Goal: Task Accomplishment & Management: Complete application form

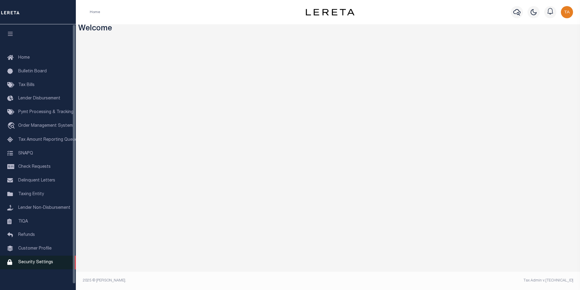
click at [40, 264] on span "Security Settings" at bounding box center [35, 262] width 35 height 4
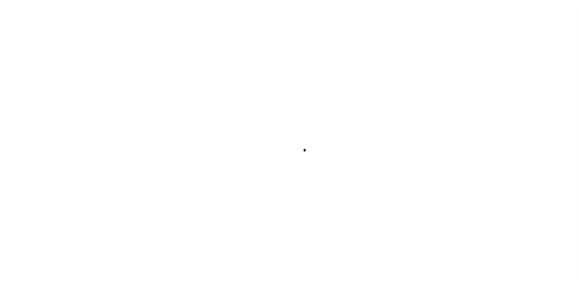
click at [31, 266] on div at bounding box center [290, 145] width 580 height 290
select select "100"
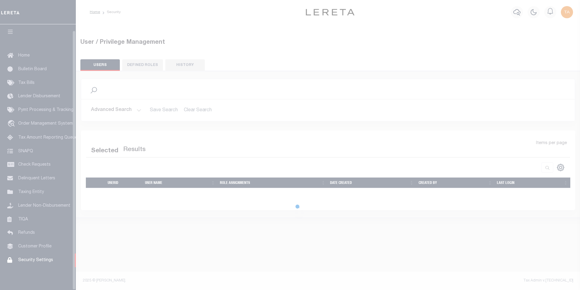
select select "100"
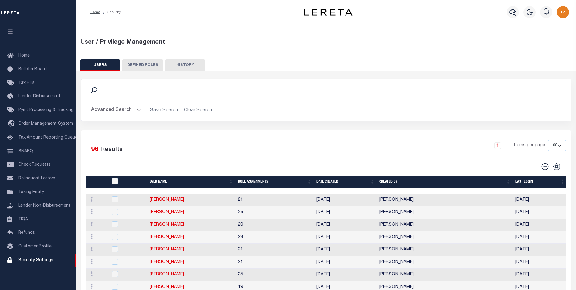
click at [129, 112] on button "Advanced Search" at bounding box center [116, 110] width 50 height 12
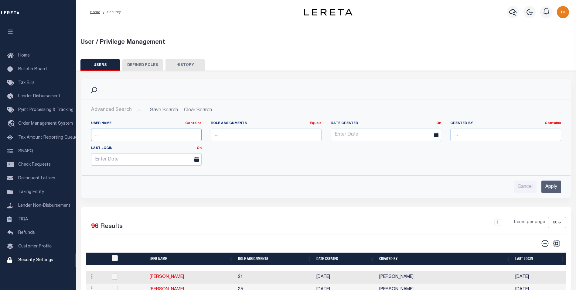
click at [125, 136] on input "text" at bounding box center [146, 134] width 111 height 12
type input "talha"
click at [547, 186] on input "Apply" at bounding box center [551, 186] width 20 height 12
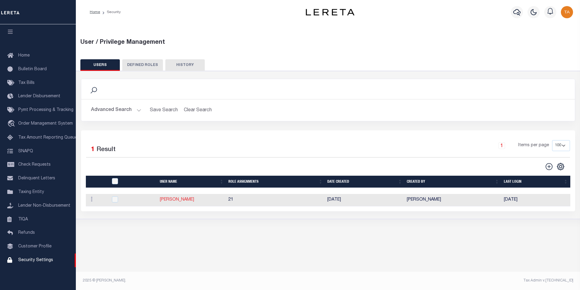
click at [174, 201] on link "[PERSON_NAME]" at bounding box center [177, 199] width 34 height 4
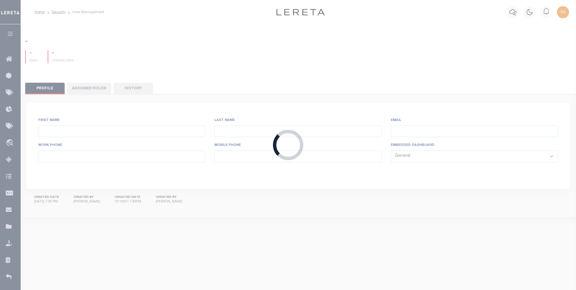
type input "Talha"
type input "Hafiz"
type input "[EMAIL_ADDRESS][DOMAIN_NAME]"
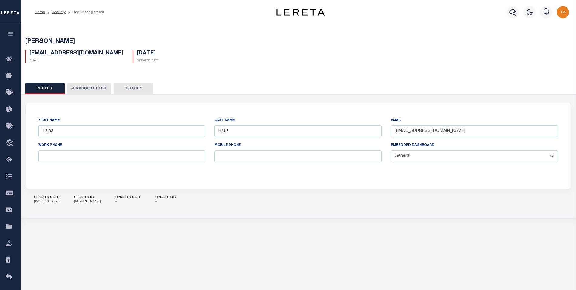
click at [90, 86] on button "Assigned Roles" at bounding box center [89, 89] width 44 height 12
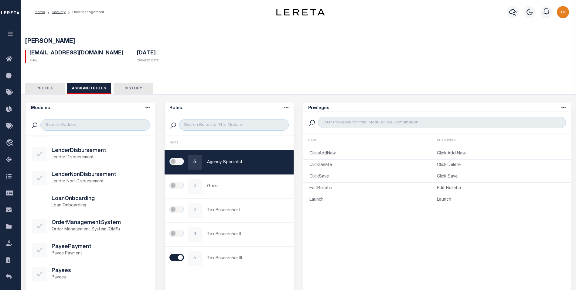
scroll to position [178, 0]
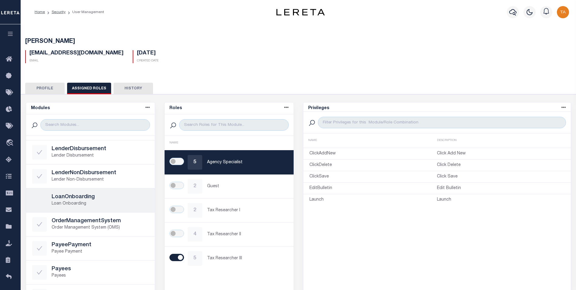
click at [77, 201] on p "Loan Onboarding" at bounding box center [100, 203] width 97 height 6
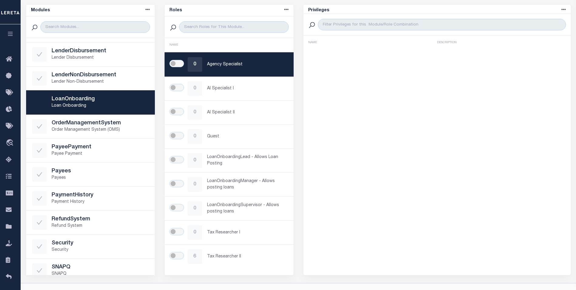
scroll to position [102, 0]
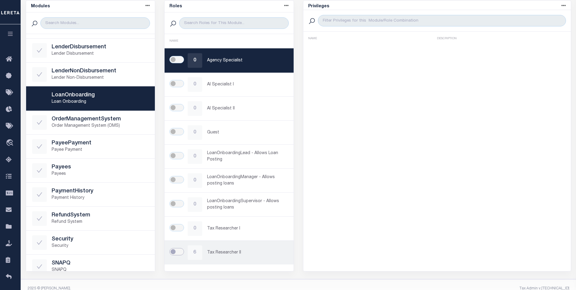
click at [174, 251] on input "checkbox" at bounding box center [176, 251] width 15 height 7
checkbox input "true"
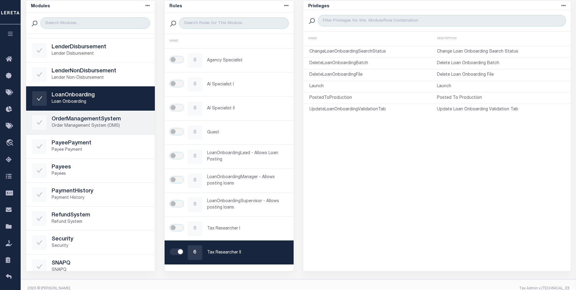
click at [91, 119] on h5 "OrderManagementSystem" at bounding box center [100, 119] width 97 height 7
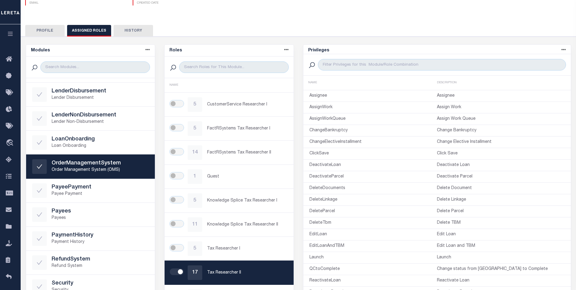
scroll to position [0, 0]
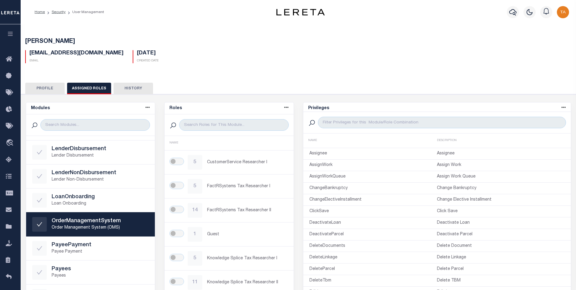
click at [8, 33] on icon "button" at bounding box center [10, 33] width 7 height 5
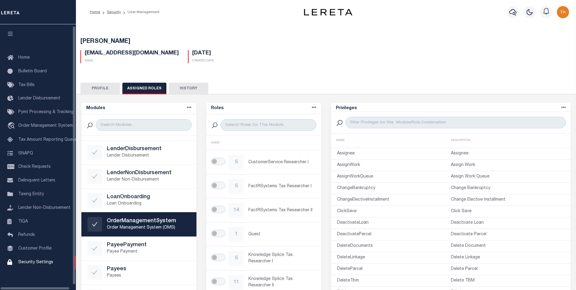
scroll to position [6, 0]
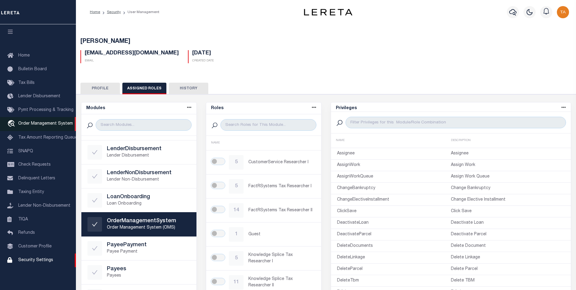
click at [41, 121] on span "Order Management System" at bounding box center [45, 123] width 55 height 4
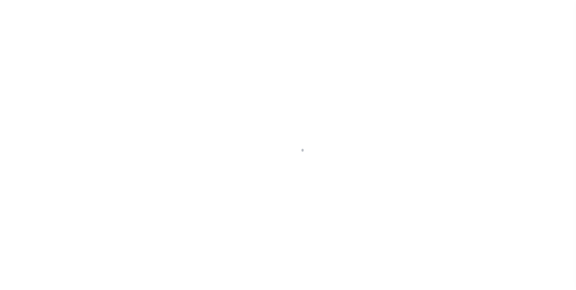
scroll to position [6, 0]
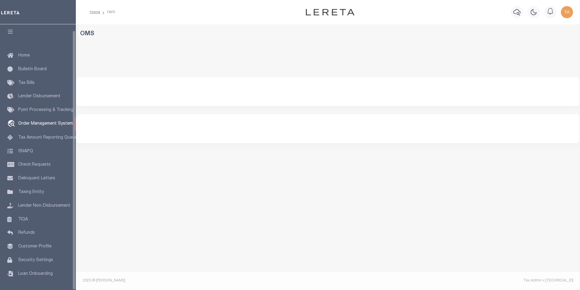
select select "200"
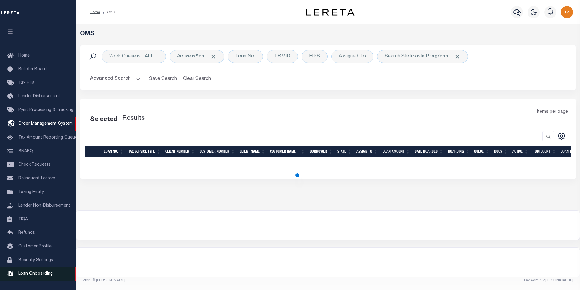
click at [36, 272] on span "Loan Onboarding" at bounding box center [35, 273] width 35 height 4
select select "200"
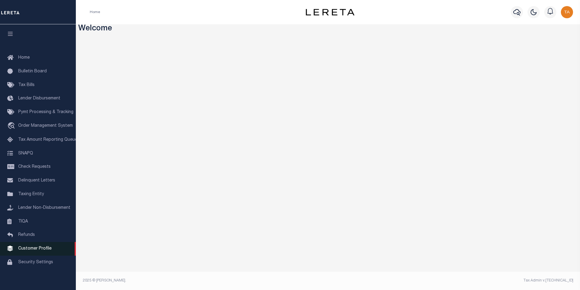
click at [41, 250] on span "Customer Profile" at bounding box center [34, 248] width 33 height 4
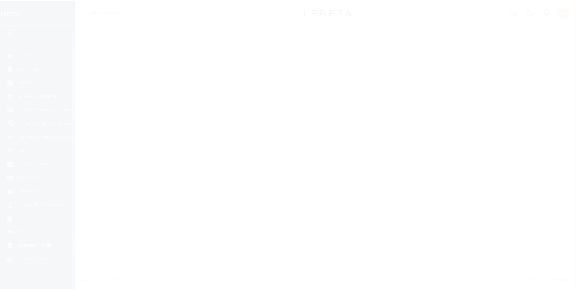
scroll to position [6, 0]
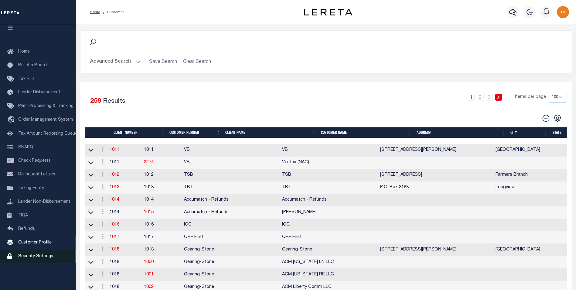
click at [44, 258] on span "Security Settings" at bounding box center [35, 256] width 35 height 4
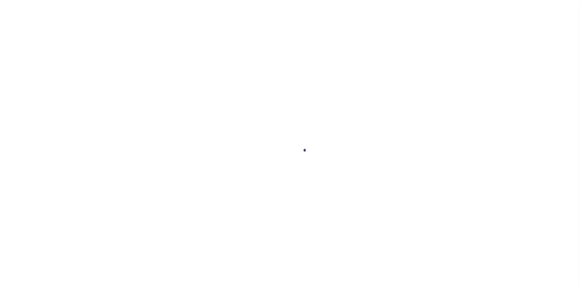
select select "100"
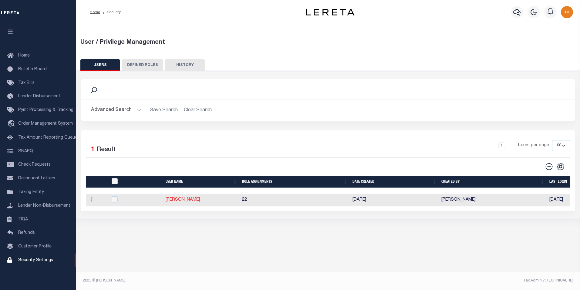
click at [171, 199] on link "[PERSON_NAME]" at bounding box center [183, 199] width 34 height 4
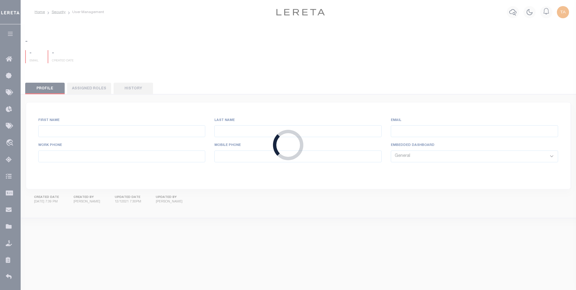
type input "Talha"
type input "Hafiz"
type input "[EMAIL_ADDRESS][DOMAIN_NAME]"
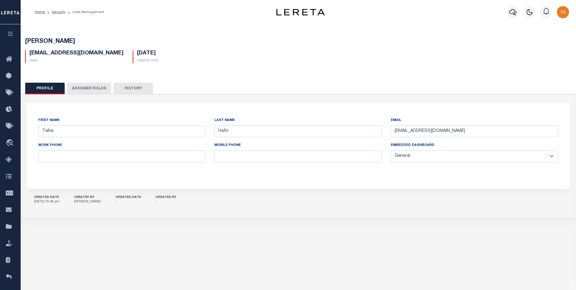
click at [94, 88] on button "Assigned Roles" at bounding box center [89, 89] width 44 height 12
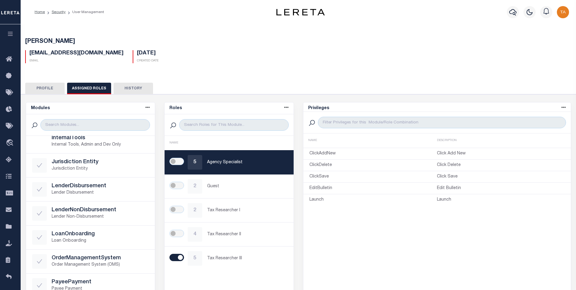
scroll to position [148, 0]
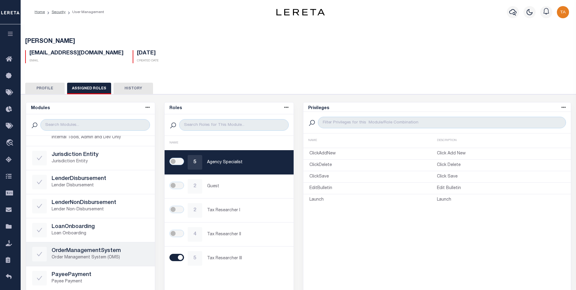
click at [109, 250] on h5 "OrderManagementSystem" at bounding box center [100, 250] width 97 height 7
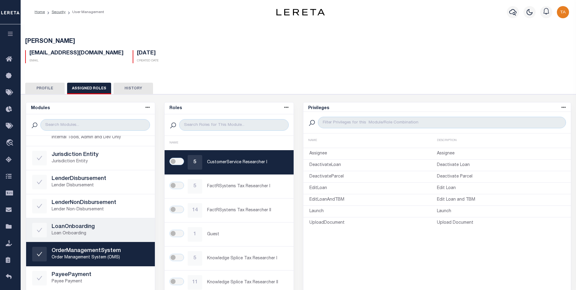
click at [80, 225] on h5 "LoanOnboarding" at bounding box center [100, 226] width 97 height 7
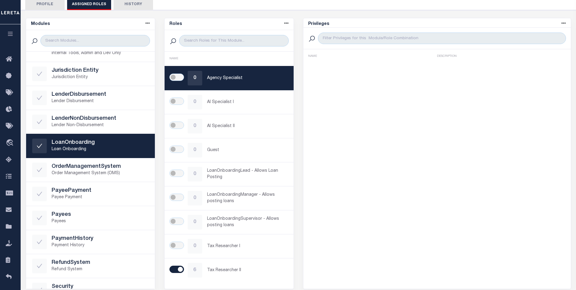
scroll to position [110, 0]
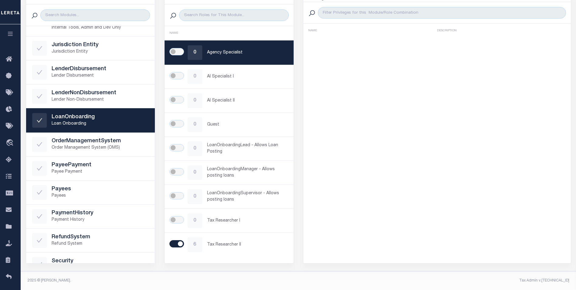
click at [389, 112] on div "Privileges Name asc Name desc Description asc Description desc NAME DESCRIPTION" at bounding box center [437, 127] width 268 height 271
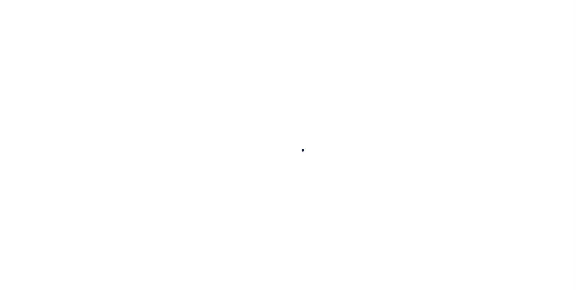
type input "Talha"
type input "Hafiz"
type input "Talha.Hafiz@accumatch.com"
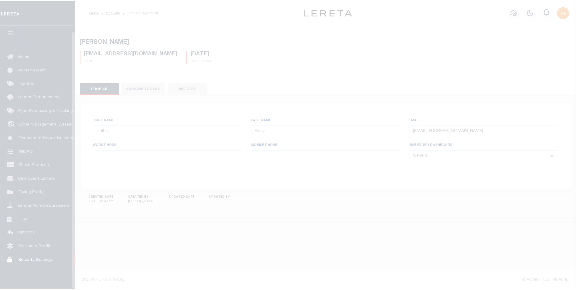
scroll to position [6, 0]
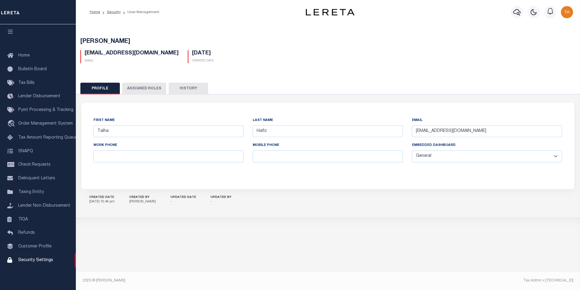
click at [150, 89] on button "Assigned Roles" at bounding box center [144, 89] width 44 height 12
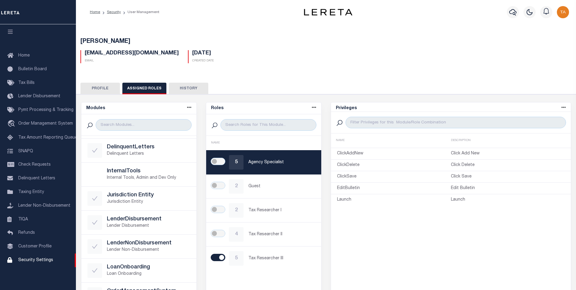
scroll to position [120, 0]
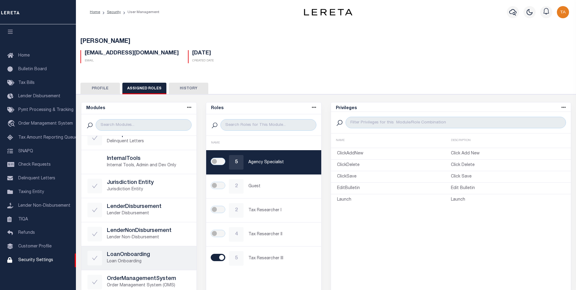
click at [134, 255] on h5 "LoanOnboarding" at bounding box center [148, 254] width 83 height 7
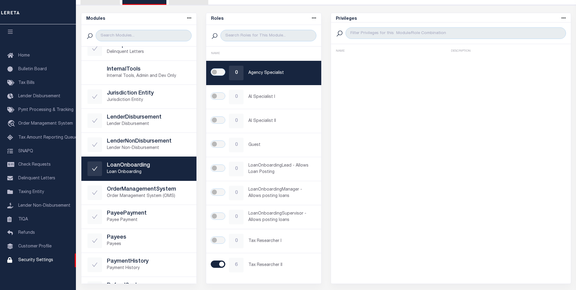
scroll to position [110, 0]
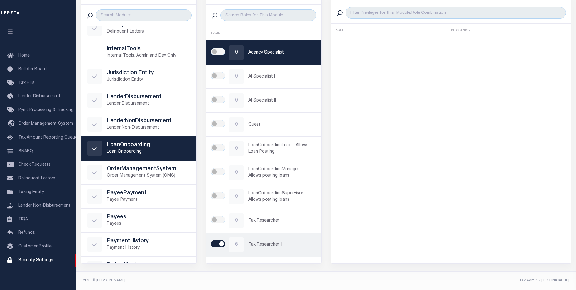
click at [272, 244] on p "Tax Researcher II" at bounding box center [281, 244] width 67 height 6
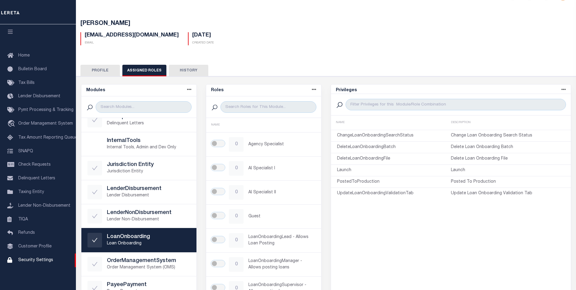
scroll to position [0, 0]
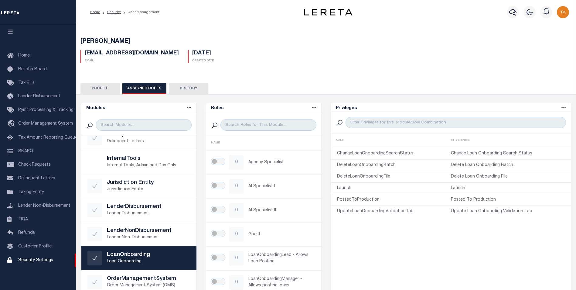
click at [564, 107] on icon at bounding box center [563, 107] width 5 height 5
click at [458, 220] on div "Privileges Name asc Name desc Description asc Description desc NAME DESCRIPTION…" at bounding box center [450, 237] width 240 height 271
click at [564, 13] on img "button" at bounding box center [563, 12] width 12 height 12
click at [542, 43] on span "Sign out" at bounding box center [538, 43] width 17 height 4
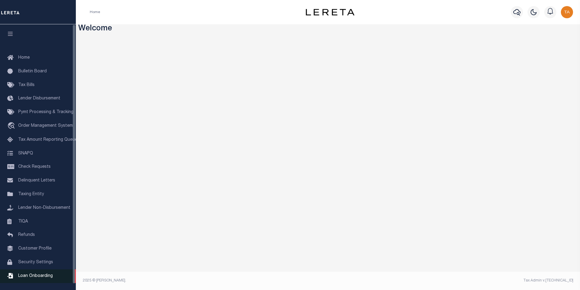
click at [37, 277] on span "Loan Onboarding" at bounding box center [35, 275] width 35 height 4
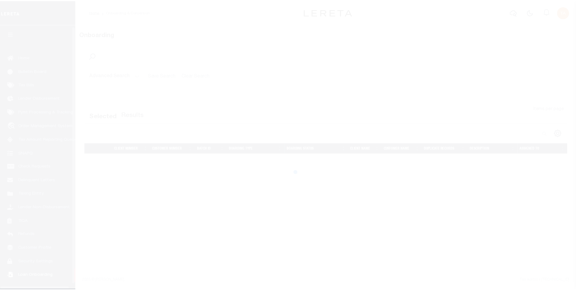
scroll to position [6, 0]
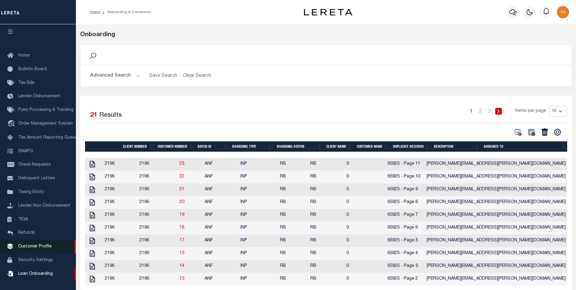
click at [42, 244] on span "Customer Profile" at bounding box center [34, 246] width 33 height 4
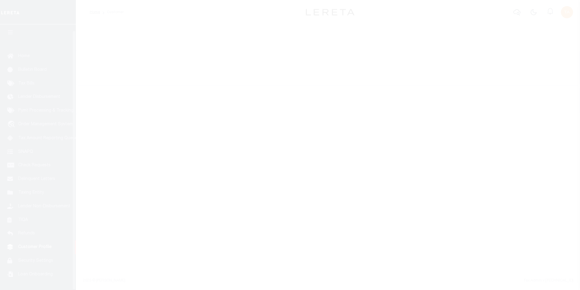
scroll to position [6, 0]
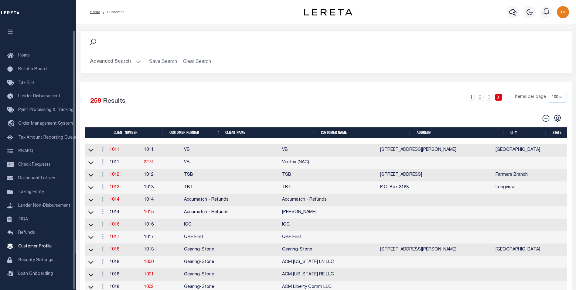
click at [133, 61] on button "Advanced Search" at bounding box center [115, 62] width 50 height 12
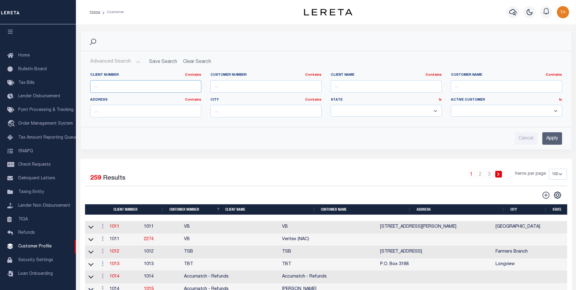
click at [125, 87] on input "text" at bounding box center [145, 86] width 111 height 12
type input "77550"
click at [552, 138] on input "Apply" at bounding box center [552, 138] width 20 height 12
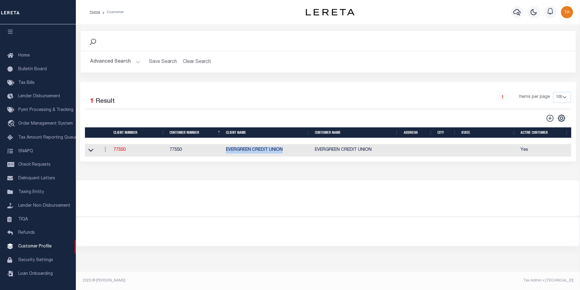
drag, startPoint x: 227, startPoint y: 152, endPoint x: 286, endPoint y: 150, distance: 59.5
click at [286, 150] on td "EVERGREEN CREDIT UNION" at bounding box center [268, 150] width 89 height 12
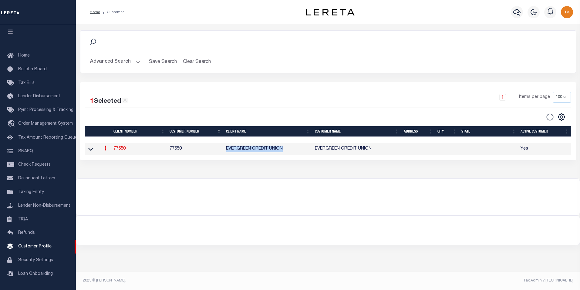
copy td "EVERGREEN CREDIT UNION"
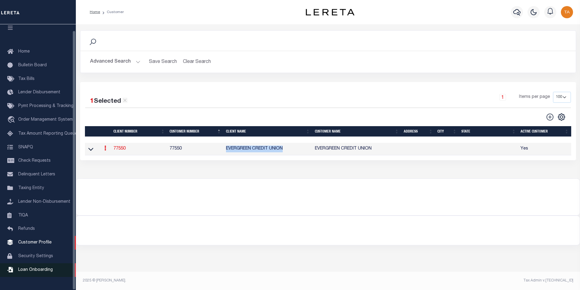
click at [41, 272] on span "Loan Onboarding" at bounding box center [35, 269] width 35 height 4
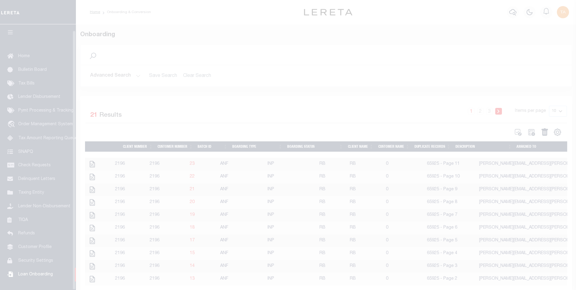
scroll to position [6, 0]
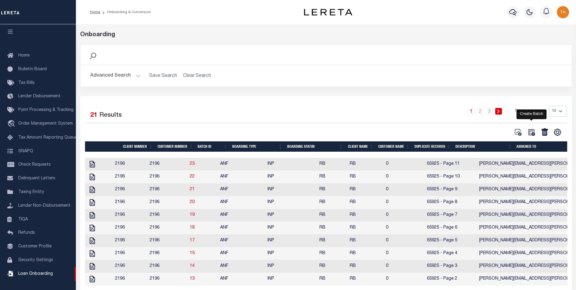
click at [530, 134] on icon at bounding box center [531, 132] width 8 height 8
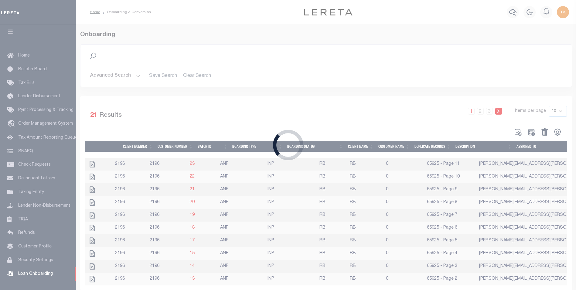
select select
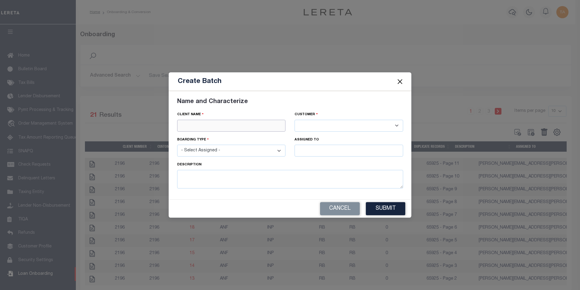
click at [214, 124] on input "text" at bounding box center [231, 126] width 109 height 12
paste input "EVERGREEN CREDIT UNION"
click at [237, 124] on input "EVERGREEN CREDIT UNION" at bounding box center [231, 126] width 109 height 12
click at [230, 123] on input "EVERGREEN CREDIT UNION" at bounding box center [231, 126] width 109 height 12
type input "EVERGREEN CREDIT UNION"
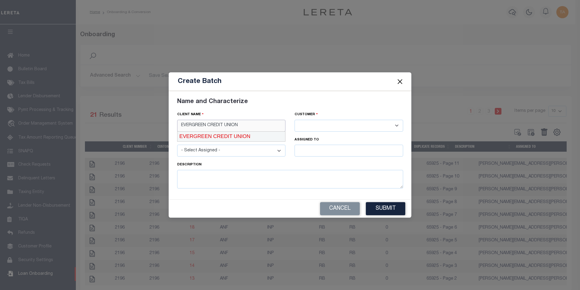
click at [242, 137] on div "EVERGREEN CREDIT UNION" at bounding box center [232, 136] width 108 height 10
click at [225, 152] on select "- Select Assigned - NEW - New Loan REF - Refinance Loan CWF - Conversion with F…" at bounding box center [231, 150] width 109 height 12
select select "NEW"
click at [177, 144] on select "- Select Assigned - NEW - New Loan REF - Refinance Loan CWF - Conversion with F…" at bounding box center [231, 150] width 109 height 12
click at [312, 150] on input "text" at bounding box center [349, 150] width 109 height 12
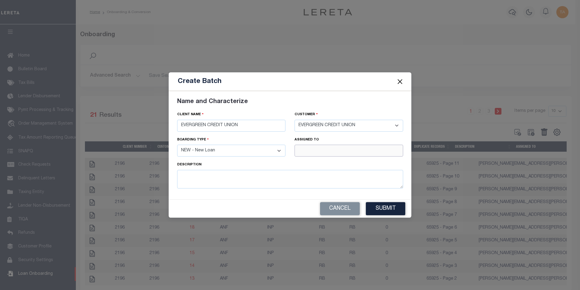
type input "[PERSON_NAME]"
click at [313, 163] on div "[PERSON_NAME]" at bounding box center [349, 162] width 108 height 10
click at [252, 178] on textarea at bounding box center [290, 179] width 226 height 19
type textarea "Page 1"
click at [380, 207] on button "Submit" at bounding box center [385, 208] width 39 height 13
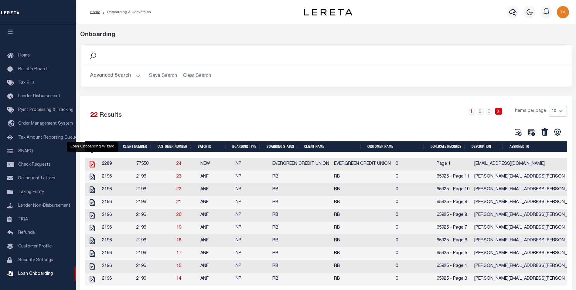
click at [91, 164] on icon at bounding box center [92, 164] width 8 height 8
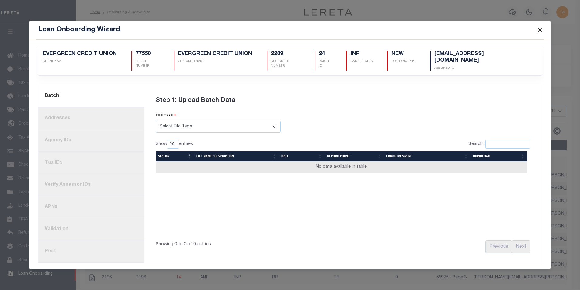
click at [177, 124] on select "Select File Type Lereta Lereta Conversion Zip" at bounding box center [218, 126] width 125 height 12
select select "LERETA"
click at [156, 120] on select "Select File Type Lereta Lereta Conversion Zip" at bounding box center [218, 126] width 125 height 12
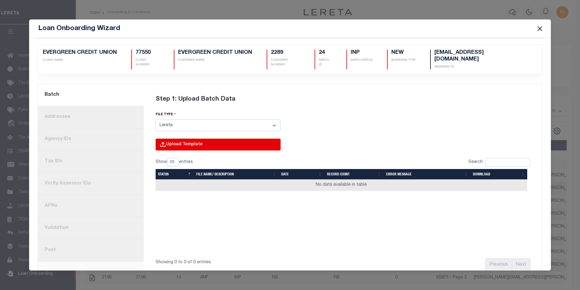
click at [178, 138] on input "file" at bounding box center [136, 150] width 289 height 25
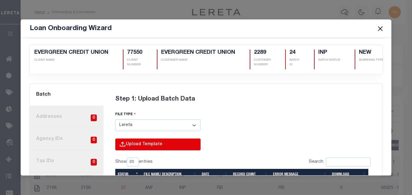
type input "C:\fakepath\Lender-77550-Lien_Page_1.csv"
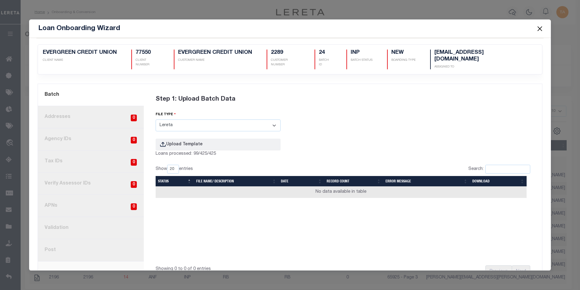
click at [539, 28] on button "Close" at bounding box center [540, 29] width 8 height 8
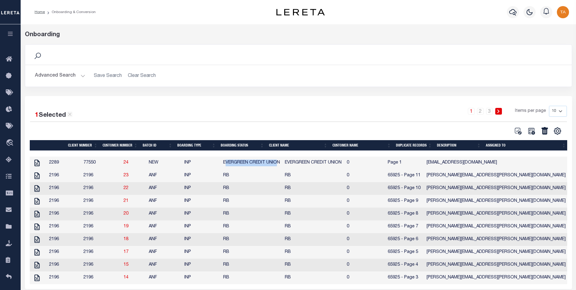
drag, startPoint x: 290, startPoint y: 166, endPoint x: 324, endPoint y: 167, distance: 34.0
click at [283, 167] on td "EVERGREEN CREDIT UNION" at bounding box center [252, 162] width 62 height 13
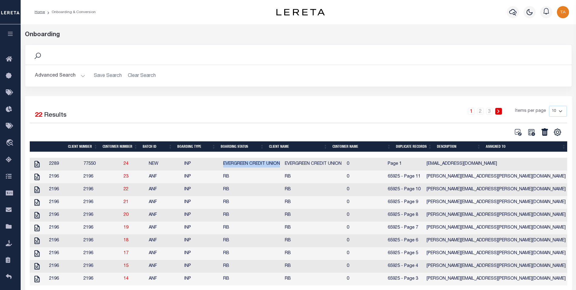
drag, startPoint x: 269, startPoint y: 166, endPoint x: 328, endPoint y: 166, distance: 58.9
click at [283, 166] on td "EVERGREEN CREDIT UNION" at bounding box center [252, 164] width 62 height 13
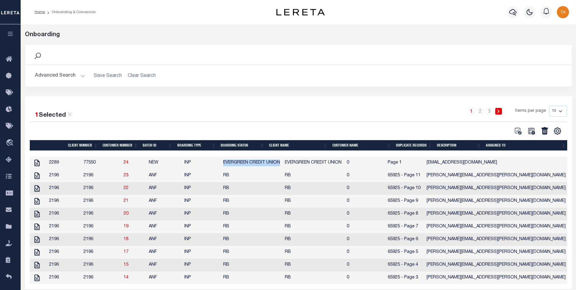
copy td "EVERGREEN CREDIT UNION"
click at [530, 131] on icon at bounding box center [531, 131] width 8 height 8
select select
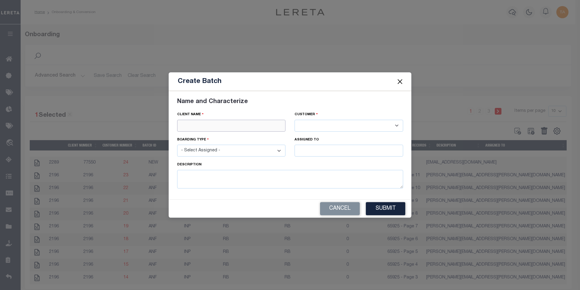
click at [245, 125] on input "text" at bounding box center [231, 126] width 109 height 12
paste input "EVERGREEN CREDIT UNION"
click at [208, 165] on div "Description" at bounding box center [290, 165] width 226 height 8
click at [212, 135] on div "Client Name EVERGREEN CREDIT UNION" at bounding box center [232, 123] width 118 height 25
click at [250, 124] on input "EVERGREEN CREDIT UNION" at bounding box center [231, 126] width 109 height 12
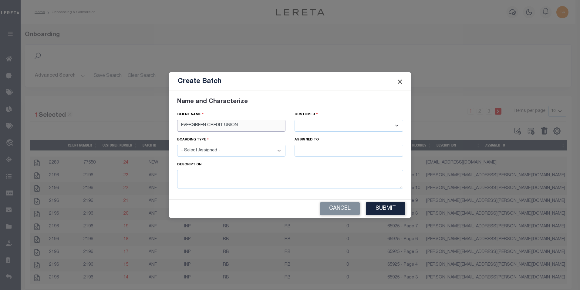
type input "EVERGREEN CREDIT UNION"
click at [205, 135] on div "EVERGREEN CREDIT UNION" at bounding box center [232, 136] width 108 height 10
click at [205, 135] on div "Client Name EVERGREEN CREDIT UNION" at bounding box center [232, 123] width 118 height 25
click at [220, 153] on select "- Select Assigned - NEW - New Loan REF - Refinance Loan CWF - Conversion with F…" at bounding box center [231, 150] width 109 height 12
select select "NEW"
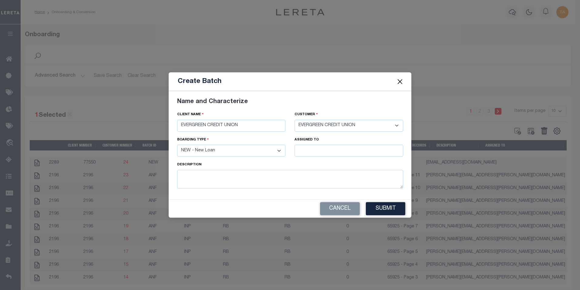
click at [177, 144] on select "- Select Assigned - NEW - New Loan REF - Refinance Loan CWF - Conversion with F…" at bounding box center [231, 150] width 109 height 12
click at [307, 152] on input "text" at bounding box center [349, 150] width 109 height 12
type input "[PERSON_NAME]"
click at [305, 160] on div "[PERSON_NAME]" at bounding box center [349, 162] width 108 height 10
click at [228, 175] on textarea at bounding box center [290, 179] width 226 height 19
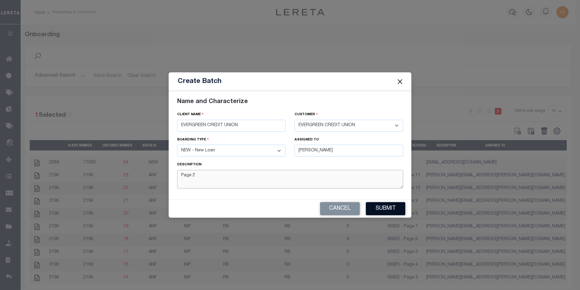
type textarea "Page 2"
click at [379, 209] on button "Submit" at bounding box center [385, 208] width 39 height 13
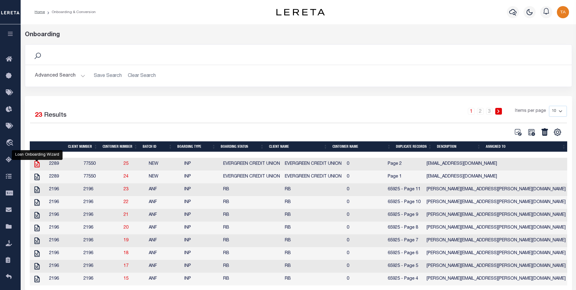
click at [36, 164] on icon at bounding box center [37, 164] width 8 height 8
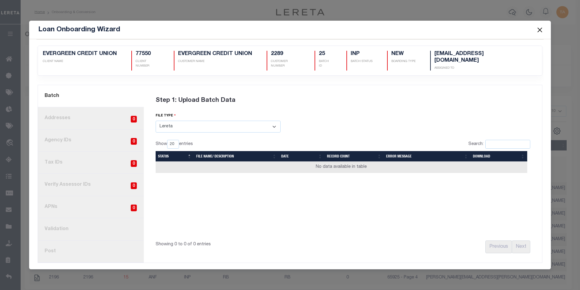
click at [192, 124] on select "Select File Type Lereta Lereta Conversion Zip" at bounding box center [218, 126] width 125 height 12
click at [156, 120] on select "Select File Type Lereta Lereta Conversion Zip" at bounding box center [218, 126] width 125 height 12
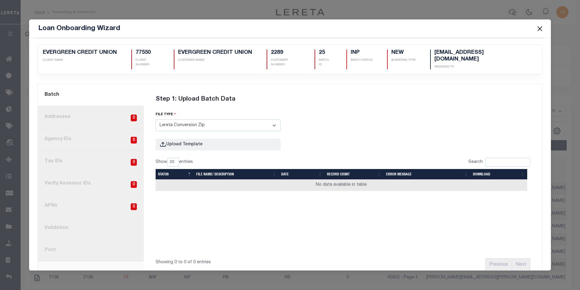
click at [182, 119] on select "Select File Type Lereta Lereta Conversion Zip" at bounding box center [218, 125] width 125 height 12
select select "LERETA"
click at [156, 119] on select "Select File Type Lereta Lereta Conversion Zip" at bounding box center [218, 125] width 125 height 12
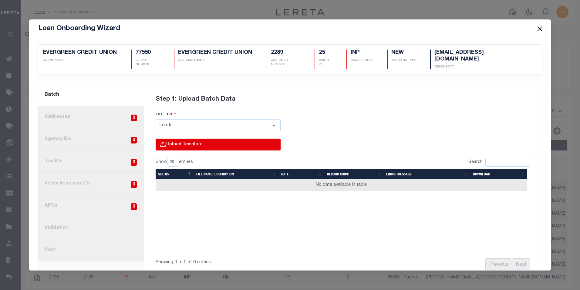
click at [164, 138] on input "file" at bounding box center [136, 150] width 289 height 25
type input "C:\fakepath\Lender-77550-Lien_Page_2.csv"
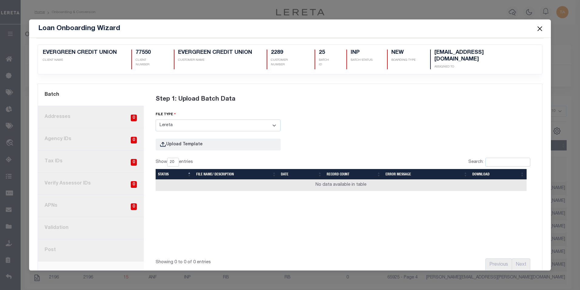
click at [541, 28] on button "Close" at bounding box center [540, 29] width 8 height 8
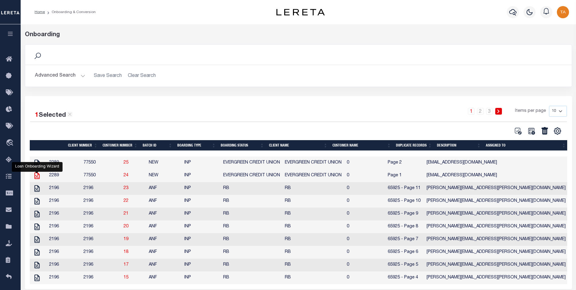
click at [36, 178] on icon at bounding box center [36, 175] width 5 height 7
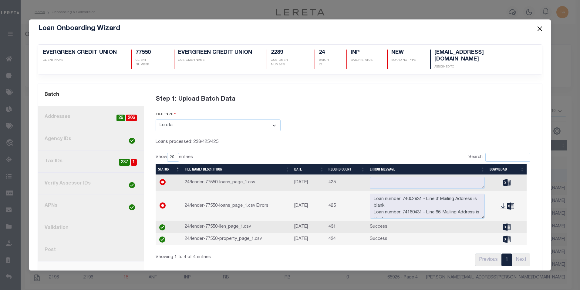
click at [540, 29] on button "Close" at bounding box center [540, 29] width 8 height 8
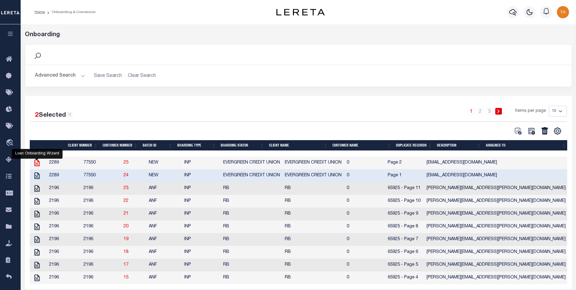
click at [37, 163] on icon at bounding box center [37, 163] width 8 height 8
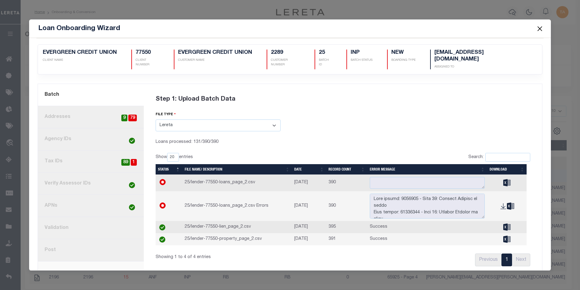
click at [540, 29] on button "Close" at bounding box center [540, 29] width 8 height 8
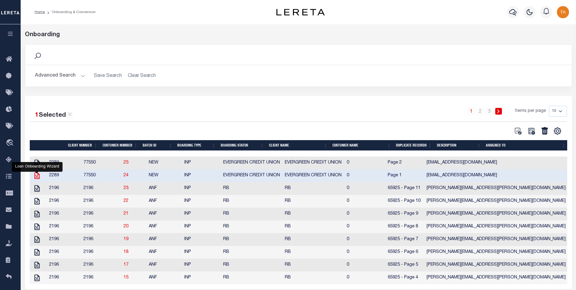
click at [36, 177] on icon at bounding box center [37, 175] width 8 height 8
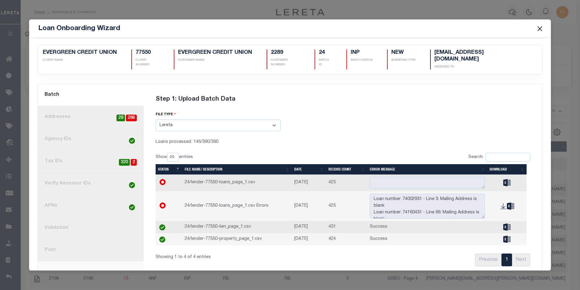
click at [540, 29] on button "Close" at bounding box center [540, 29] width 8 height 8
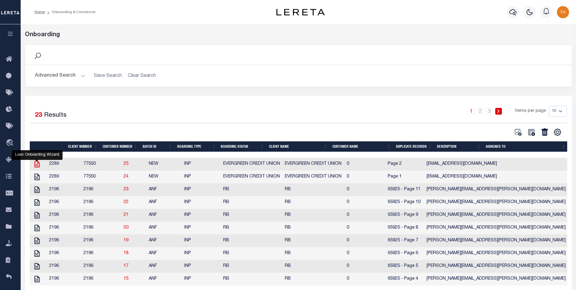
click at [35, 165] on icon at bounding box center [37, 164] width 8 height 8
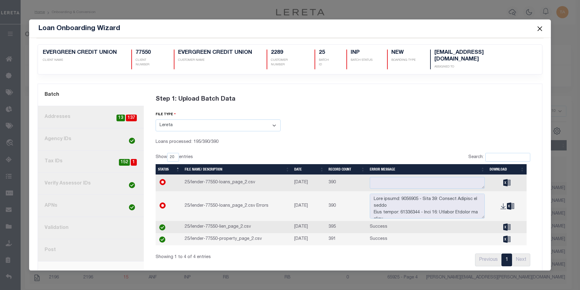
click at [540, 29] on button "Close" at bounding box center [540, 29] width 8 height 8
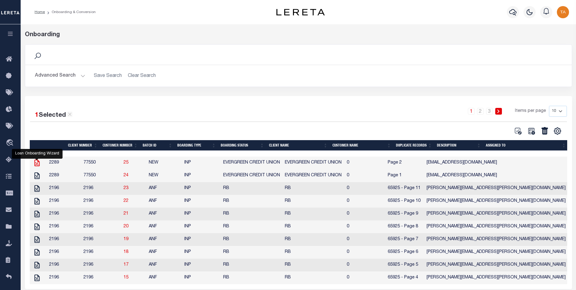
click at [38, 164] on icon at bounding box center [36, 162] width 5 height 7
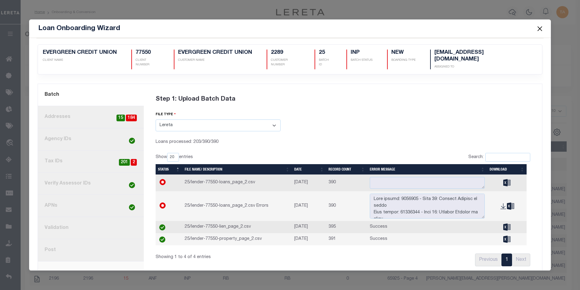
click at [539, 29] on button "Close" at bounding box center [540, 29] width 8 height 8
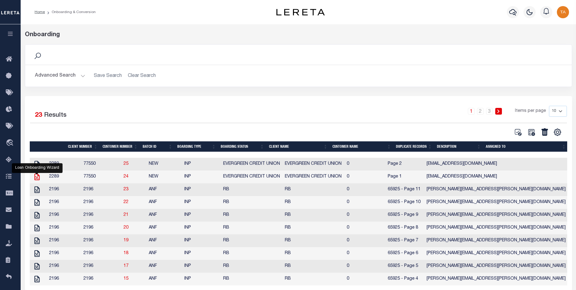
click at [35, 179] on icon at bounding box center [36, 176] width 5 height 7
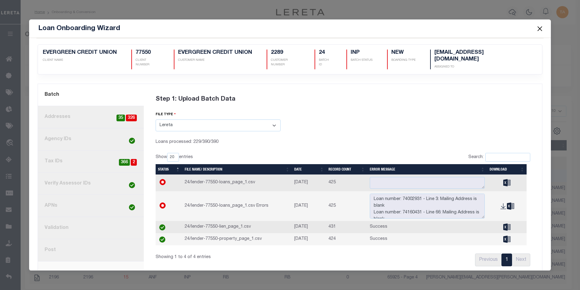
click at [539, 28] on button "Close" at bounding box center [540, 29] width 8 height 8
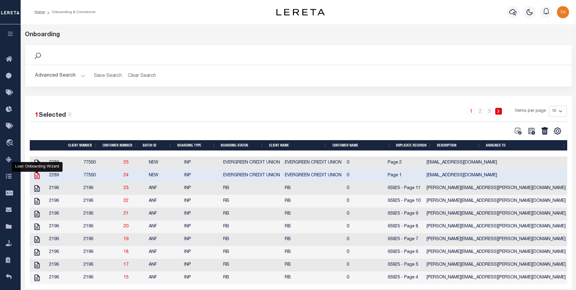
click at [34, 176] on icon at bounding box center [37, 175] width 8 height 8
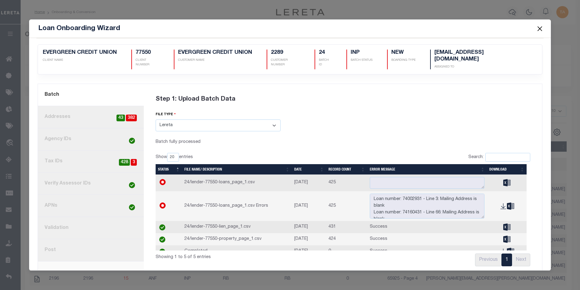
click at [55, 243] on link "8. Post" at bounding box center [91, 250] width 106 height 22
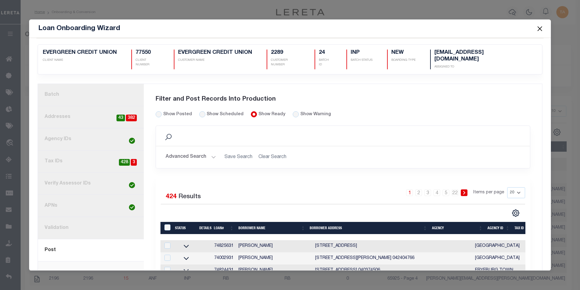
click at [539, 29] on button "Close" at bounding box center [540, 29] width 8 height 8
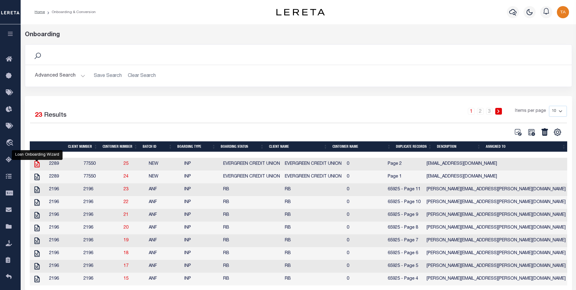
click at [37, 164] on icon at bounding box center [37, 164] width 8 height 8
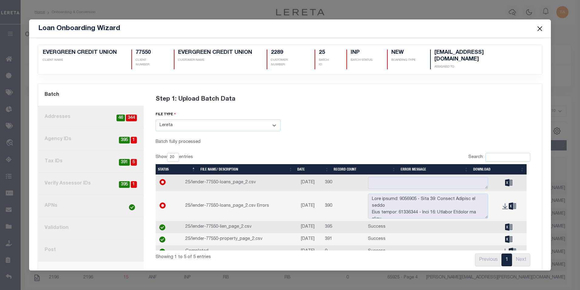
click at [63, 244] on link "8. Post" at bounding box center [91, 250] width 106 height 22
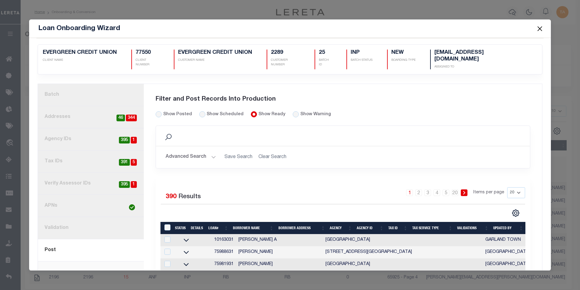
click at [538, 27] on button "Close" at bounding box center [540, 29] width 8 height 8
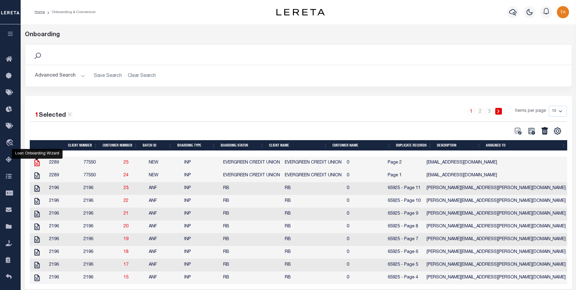
click at [36, 164] on icon at bounding box center [36, 162] width 5 height 7
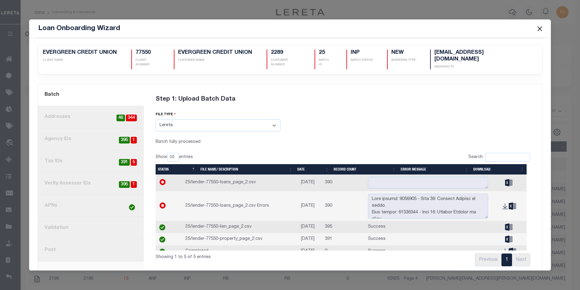
click at [54, 243] on link "8. Post" at bounding box center [91, 250] width 106 height 22
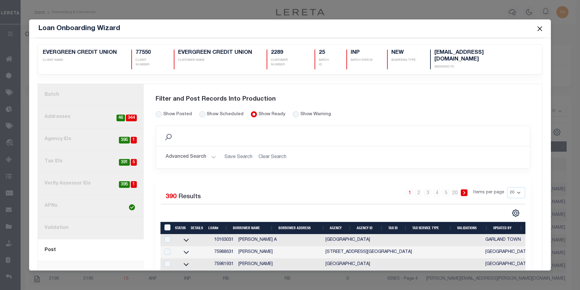
click at [541, 28] on button "Close" at bounding box center [540, 29] width 8 height 8
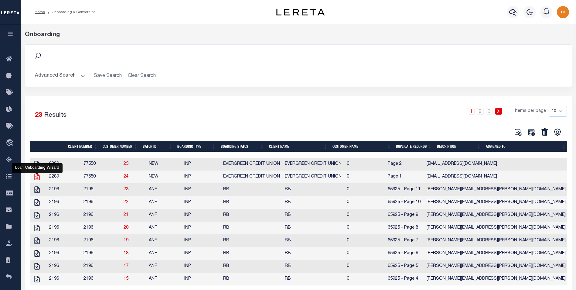
click at [35, 178] on icon at bounding box center [37, 177] width 8 height 8
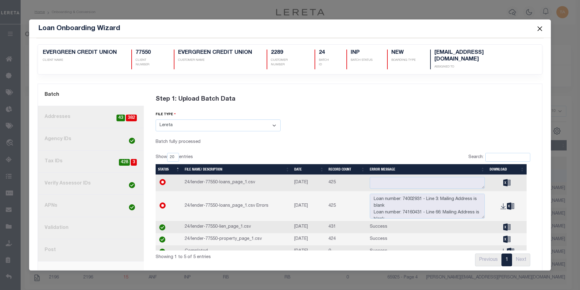
click at [68, 132] on link "3. Agency IDs" at bounding box center [91, 139] width 106 height 22
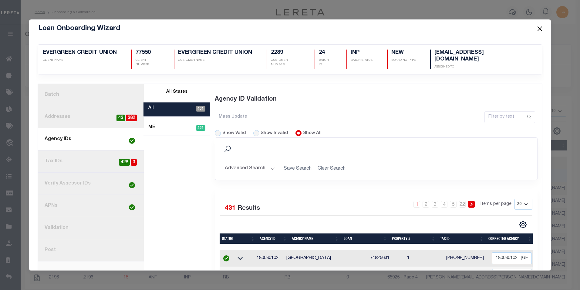
click at [252, 163] on button "Advanced Search" at bounding box center [250, 169] width 50 height 12
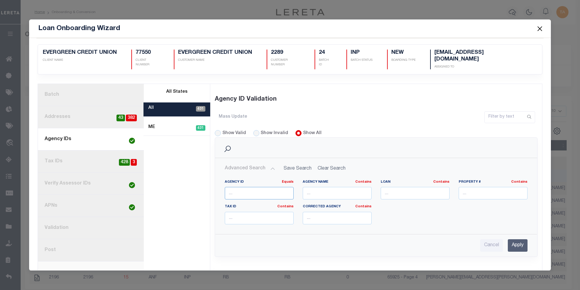
click at [242, 187] on input "number" at bounding box center [259, 193] width 69 height 12
click at [431, 187] on input "text" at bounding box center [415, 193] width 69 height 12
paste input "11278131"
type input "11278131"
click at [518, 240] on input "Apply" at bounding box center [518, 245] width 20 height 12
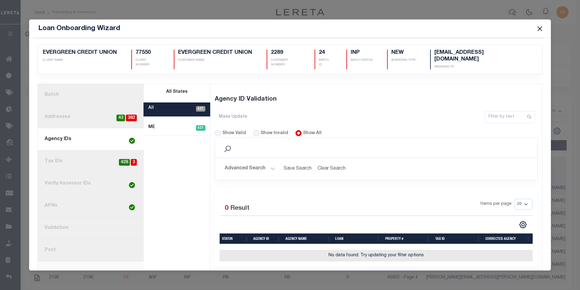
click at [258, 164] on button "Advanced Search" at bounding box center [250, 169] width 50 height 12
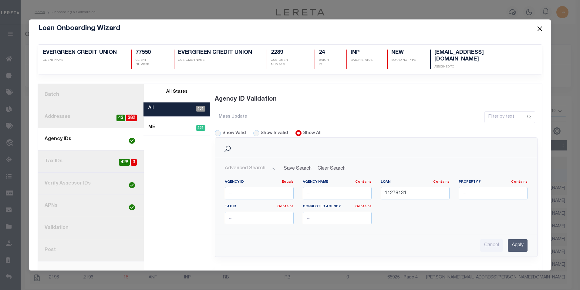
click at [58, 243] on link "8. Post" at bounding box center [91, 250] width 106 height 22
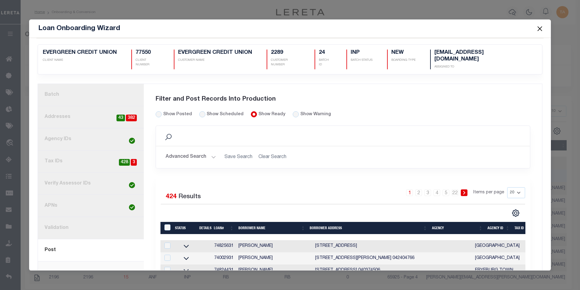
click at [203, 151] on button "Advanced Search" at bounding box center [191, 157] width 50 height 12
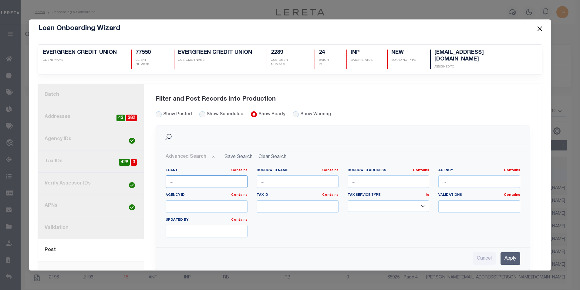
click at [191, 176] on input "text" at bounding box center [207, 181] width 82 height 12
paste input "11278131"
type input "11278131"
click at [504, 252] on input "Apply" at bounding box center [511, 258] width 20 height 12
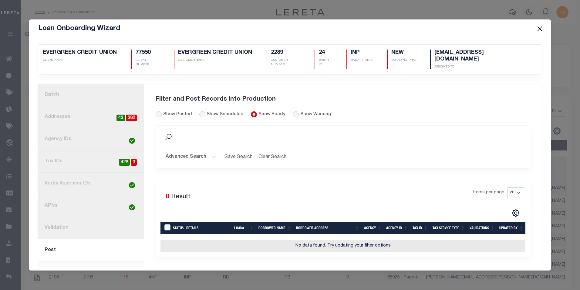
click at [540, 28] on button "Close" at bounding box center [540, 29] width 8 height 8
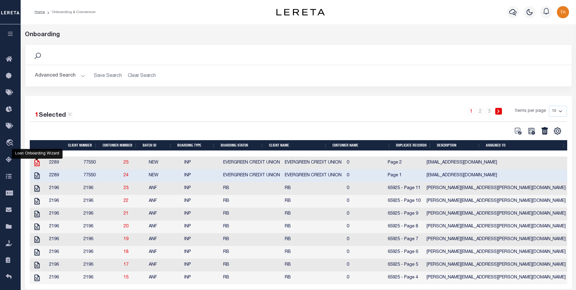
click at [38, 165] on icon at bounding box center [37, 163] width 8 height 8
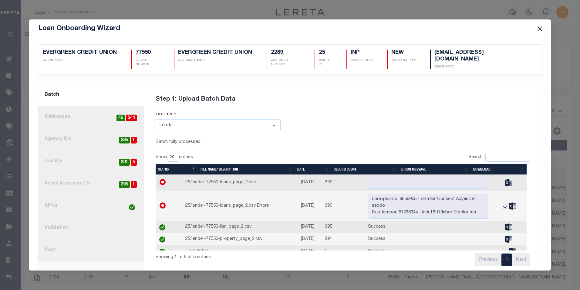
click at [49, 242] on link "8. Post" at bounding box center [91, 250] width 106 height 22
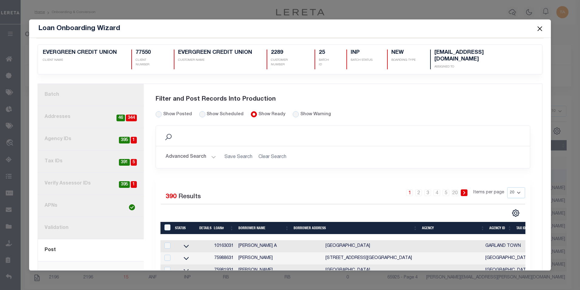
click at [203, 151] on button "Advanced Search" at bounding box center [191, 157] width 50 height 12
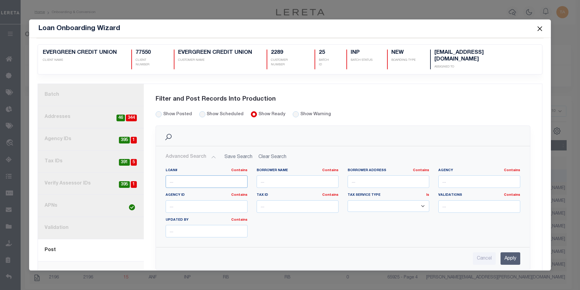
click at [180, 175] on input "text" at bounding box center [207, 181] width 82 height 12
paste input "11278131"
type input "11278131"
click at [501, 252] on input "Apply" at bounding box center [511, 258] width 20 height 12
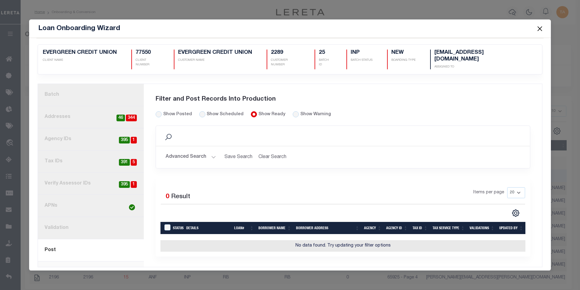
click at [64, 110] on link "2. Addresses 344 46" at bounding box center [91, 117] width 106 height 22
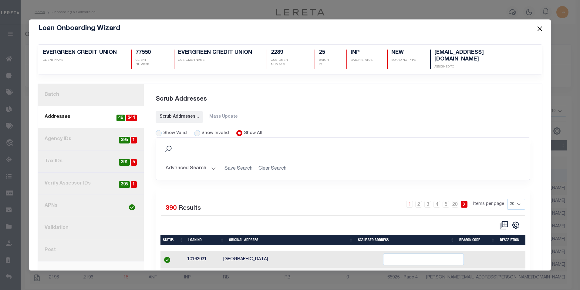
click at [203, 163] on button "Advanced Search" at bounding box center [191, 169] width 50 height 12
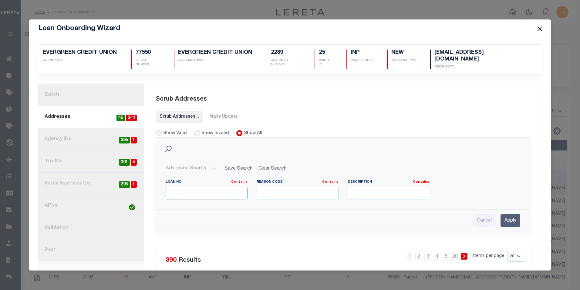
click at [196, 187] on input "text" at bounding box center [207, 193] width 82 height 12
paste input "11278131"
type input "11278131"
click at [504, 214] on input "Apply" at bounding box center [511, 220] width 20 height 12
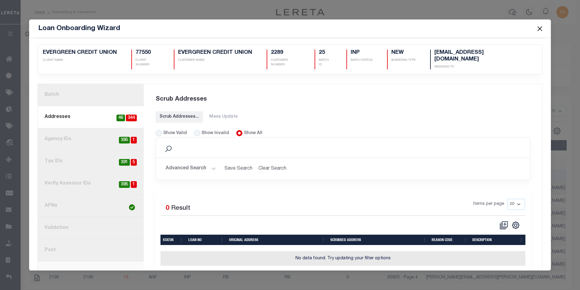
click at [540, 28] on button "Close" at bounding box center [540, 29] width 8 height 8
